Goal: Task Accomplishment & Management: Manage account settings

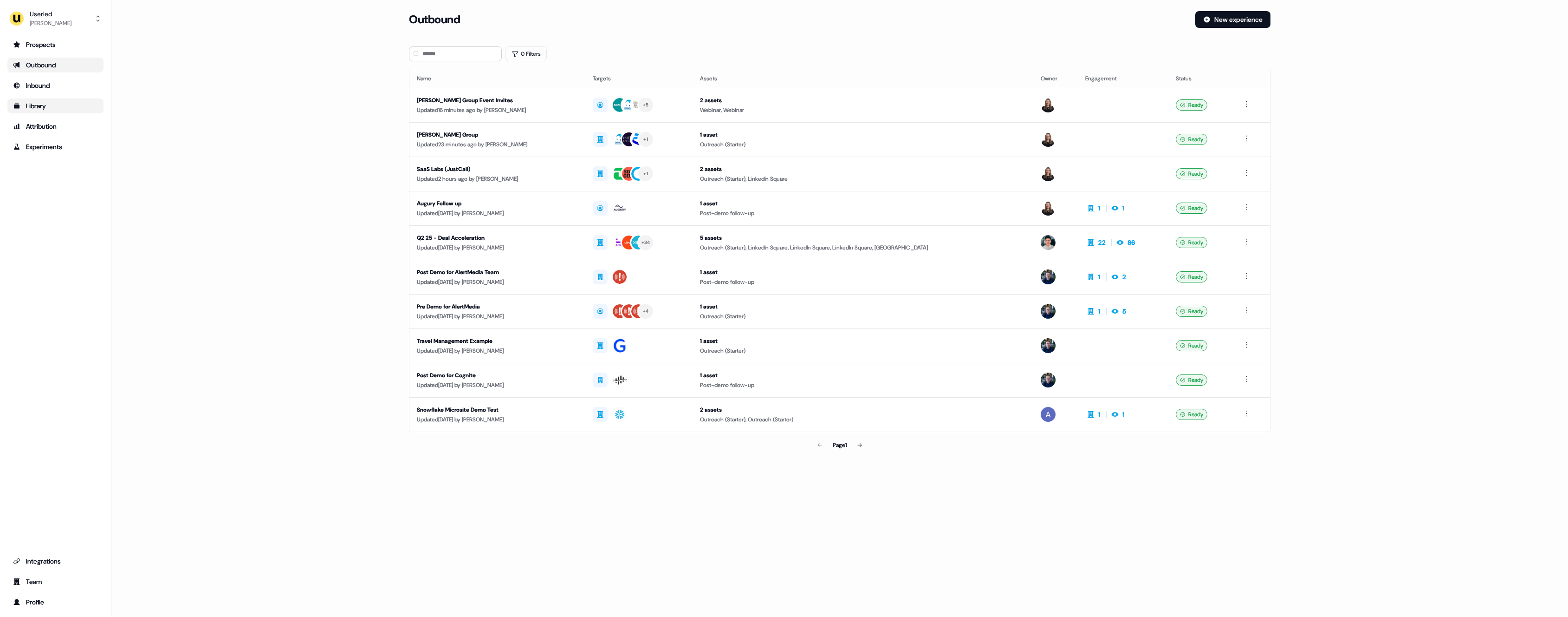
click at [47, 109] on div "Library" at bounding box center [55, 105] width 85 height 9
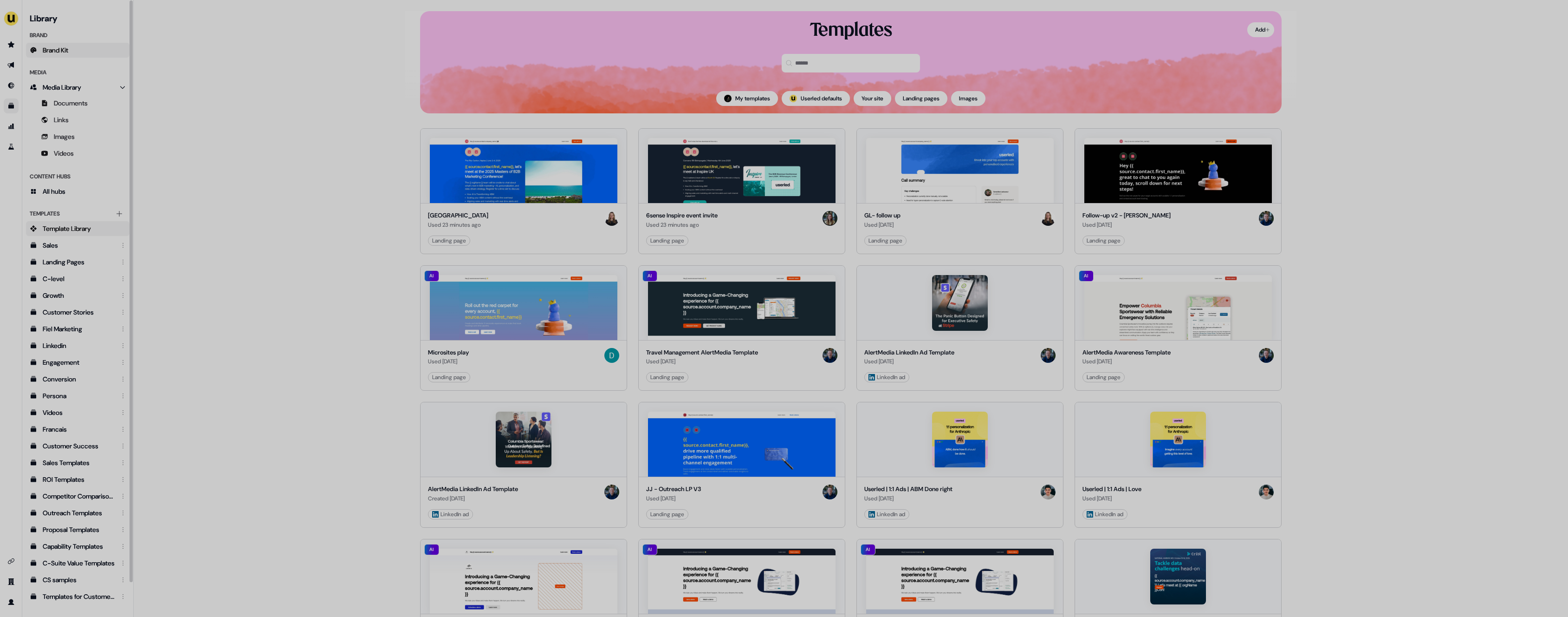
click at [59, 53] on span "Brand Kit" at bounding box center [56, 50] width 26 height 9
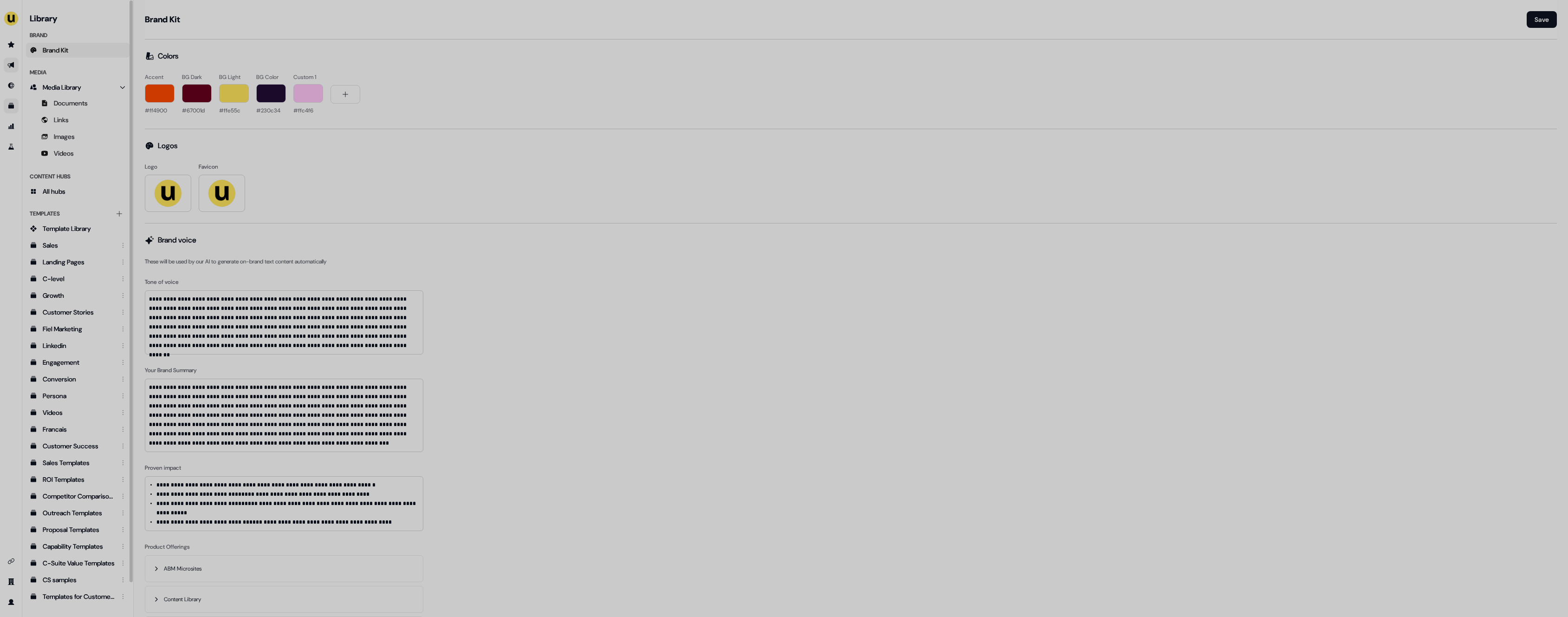
click at [13, 62] on icon "Go to outbound experience" at bounding box center [10, 65] width 6 height 6
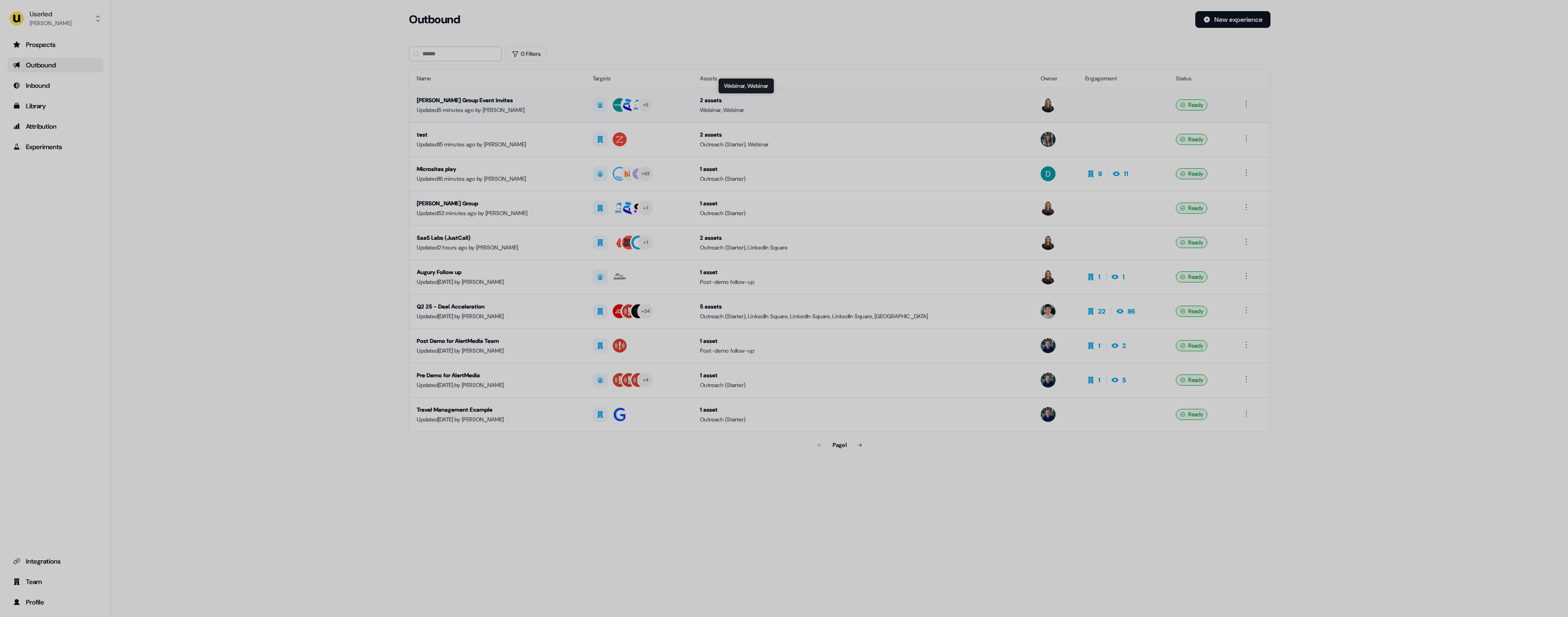
click at [827, 110] on div "Webinar, Webinar" at bounding box center [863, 110] width 327 height 9
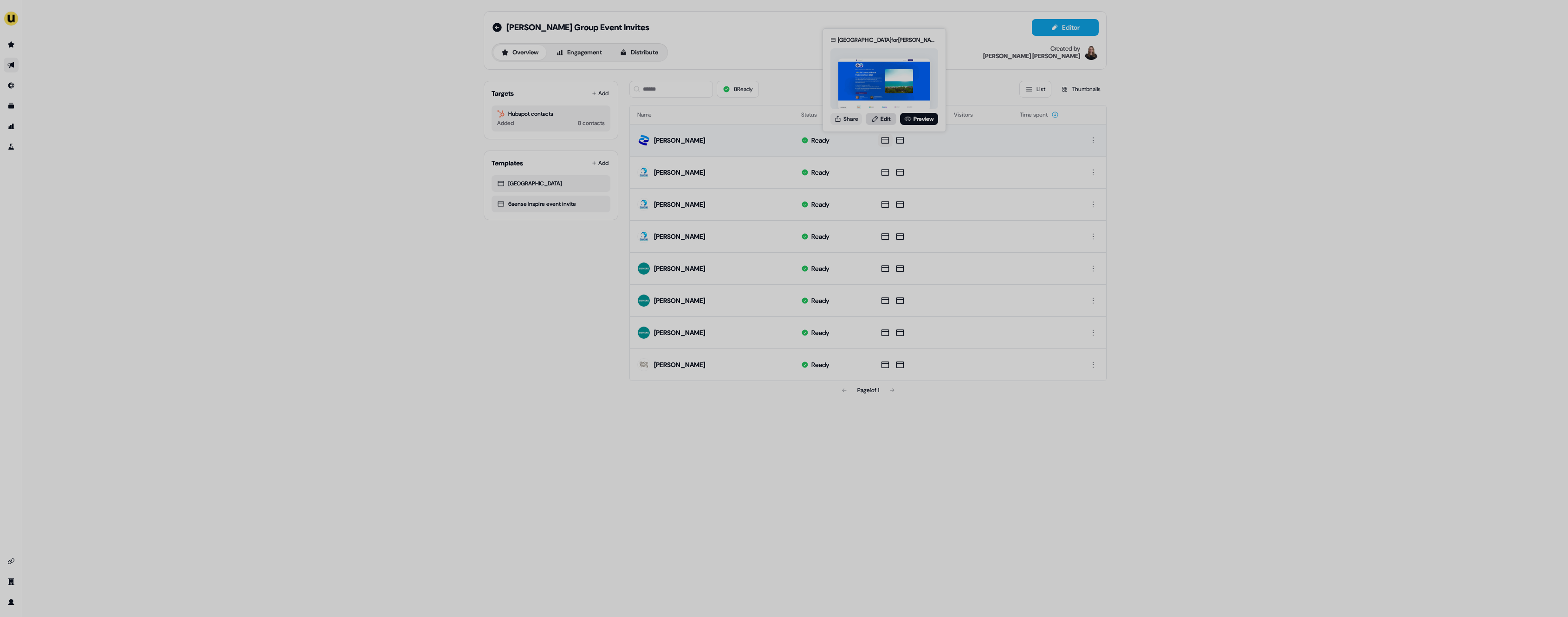
click at [883, 118] on link "Edit" at bounding box center [881, 118] width 31 height 12
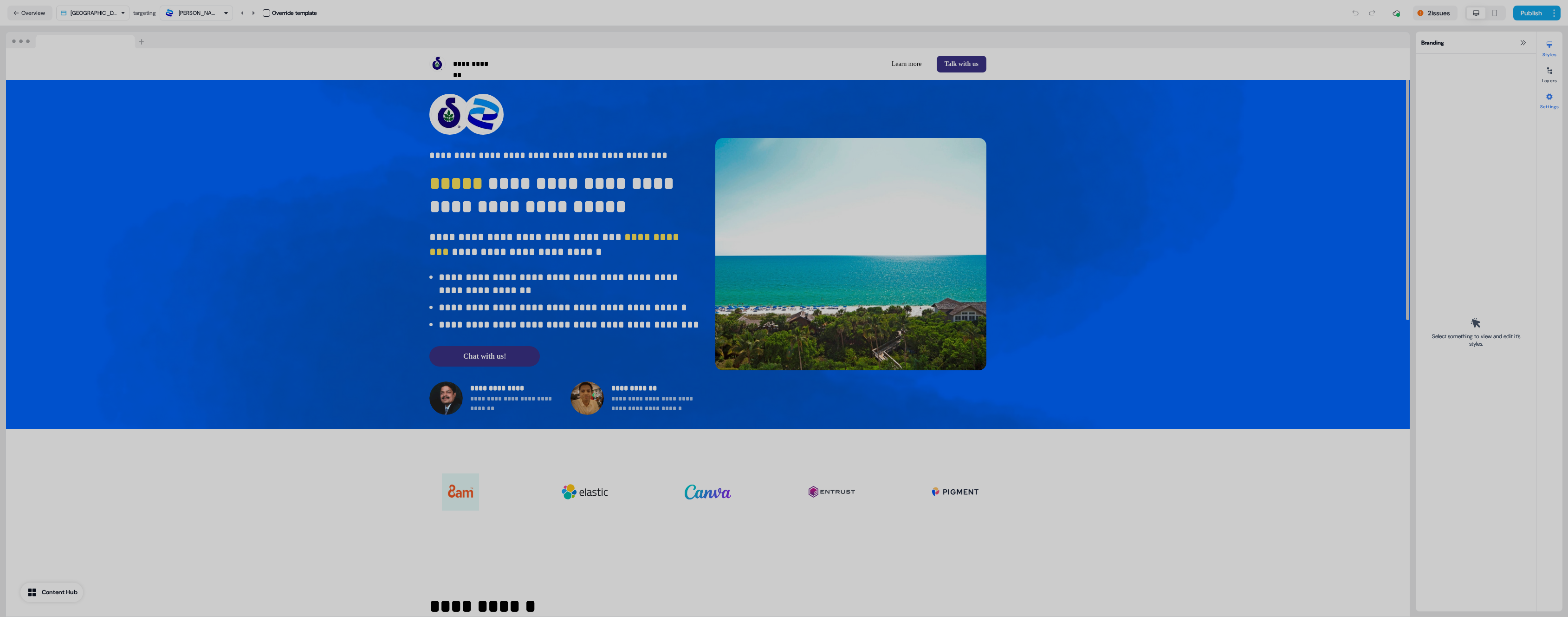
click at [1555, 100] on div at bounding box center [1549, 96] width 15 height 15
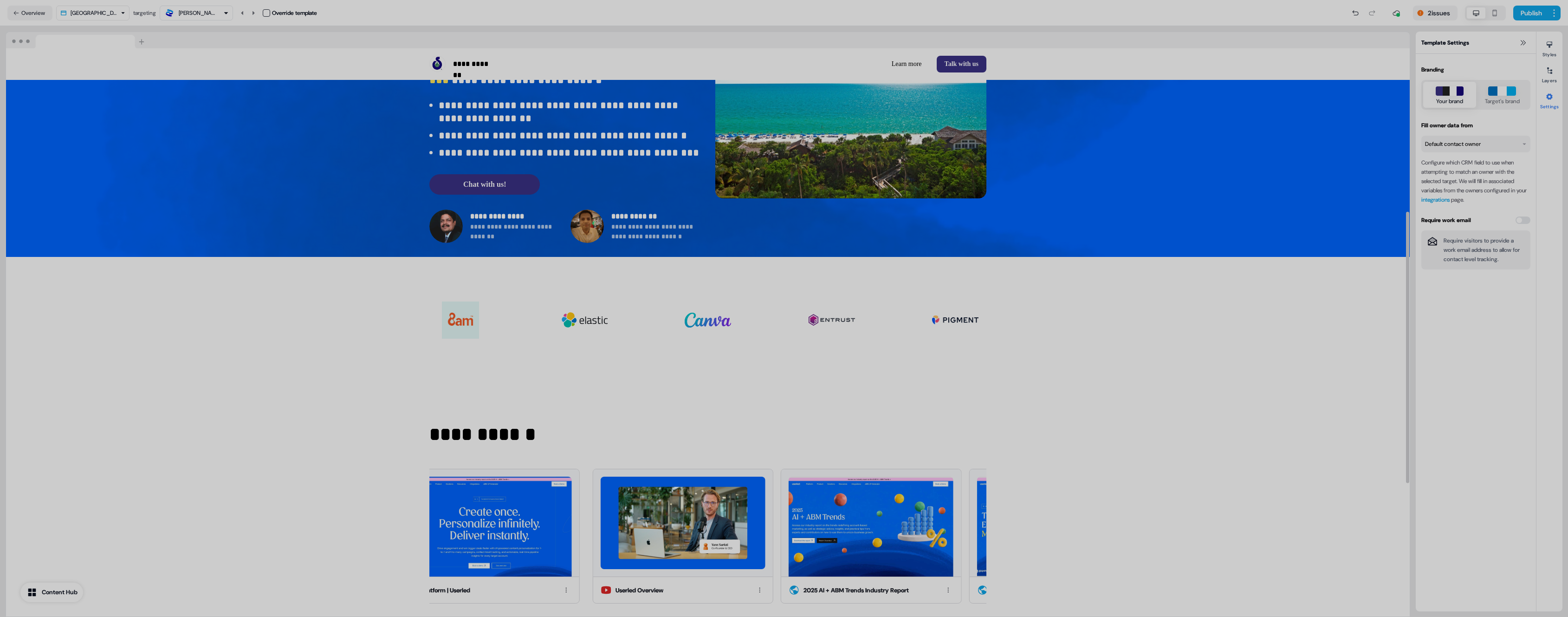
scroll to position [62, 0]
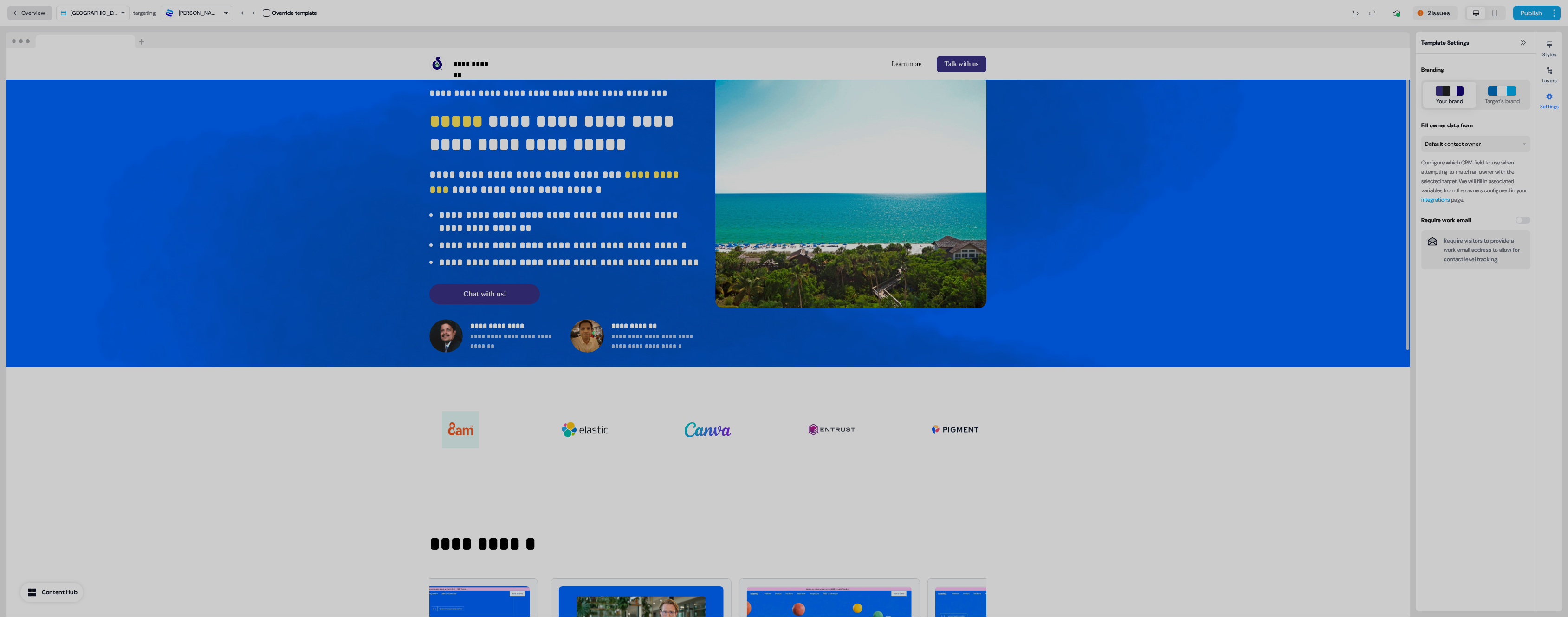
click at [32, 9] on button "Overview" at bounding box center [29, 13] width 45 height 15
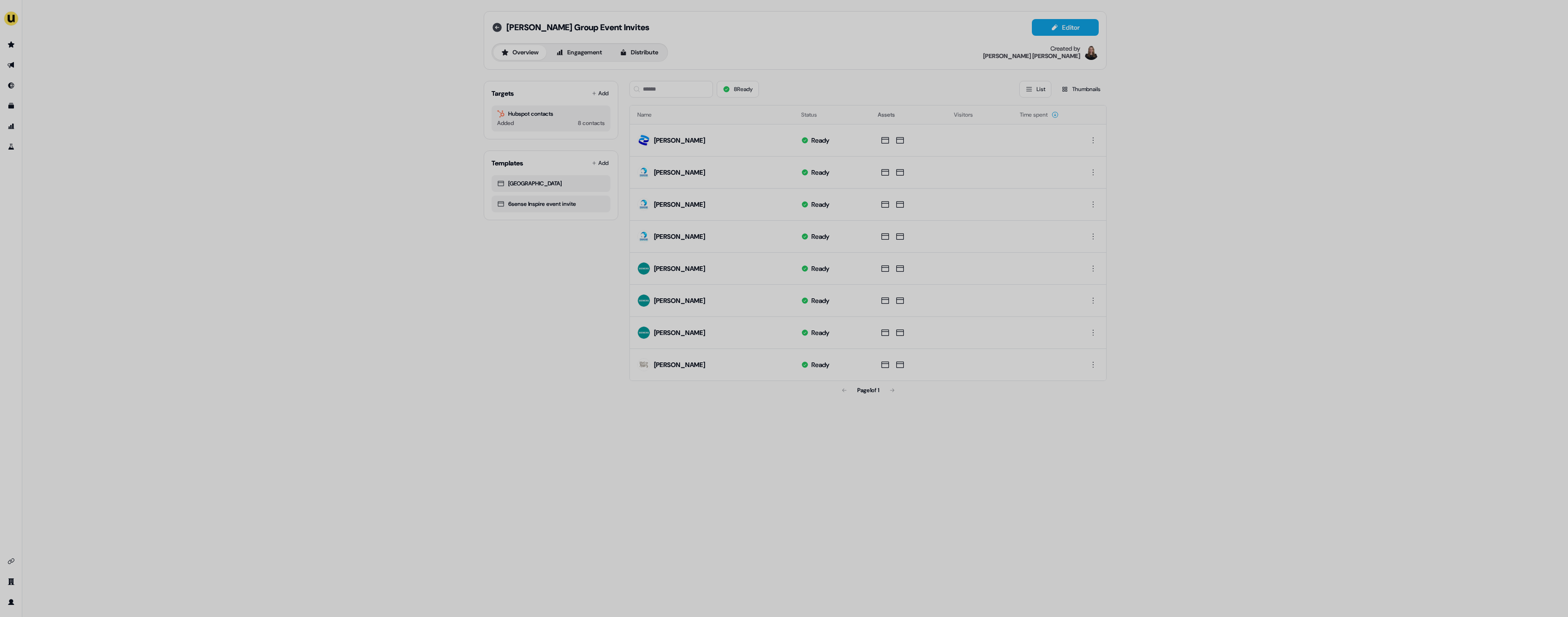
click at [496, 29] on icon at bounding box center [497, 27] width 9 height 9
